Goal: Check status: Check status

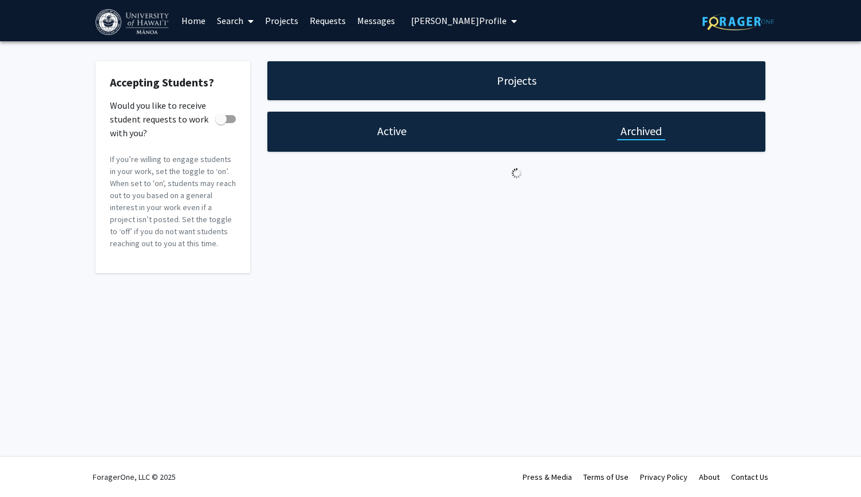
checkbox input "true"
click at [318, 23] on link "Requests" at bounding box center [328, 21] width 48 height 40
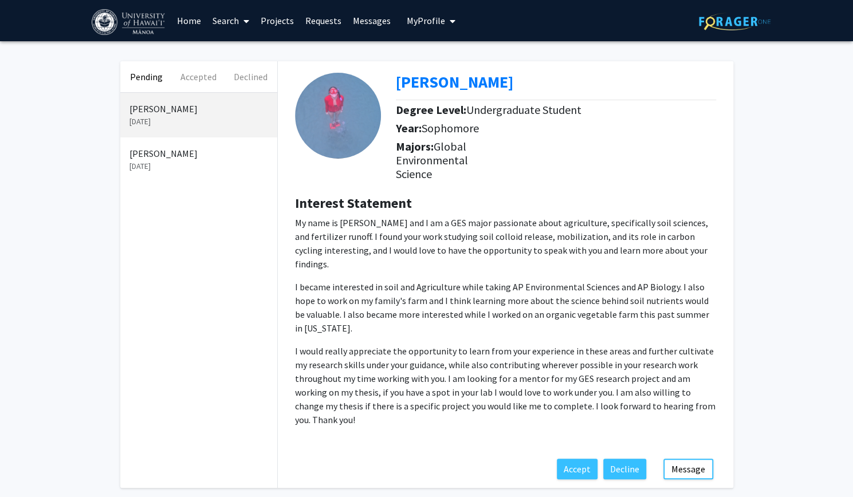
click at [210, 160] on p "[DATE]" at bounding box center [198, 166] width 139 height 12
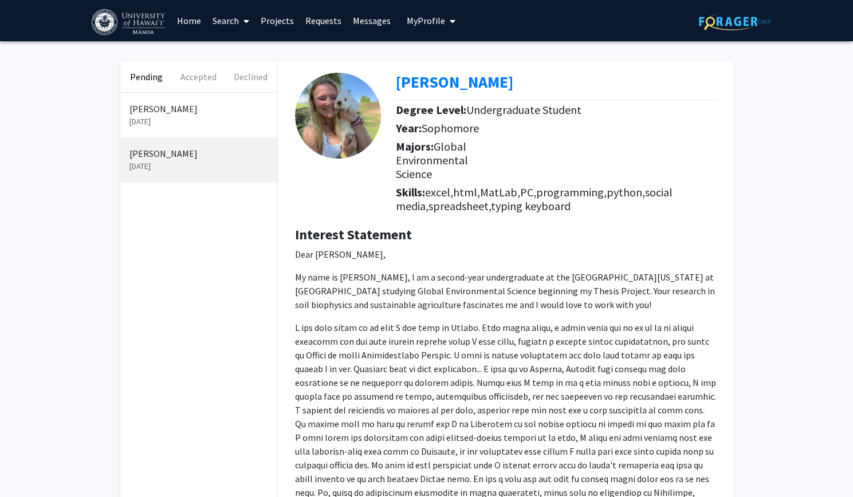
click at [196, 112] on p "[PERSON_NAME]" at bounding box center [198, 109] width 139 height 14
